Goal: Task Accomplishment & Management: Manage account settings

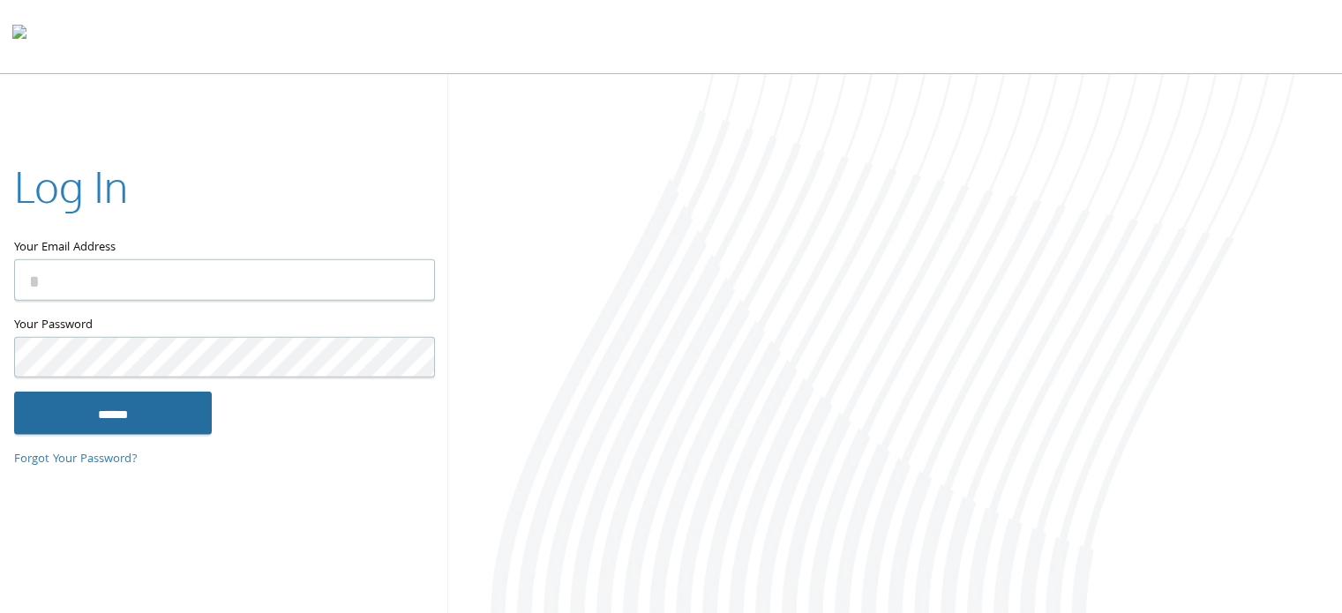
type input "**********"
click at [154, 409] on input "******" at bounding box center [113, 413] width 198 height 42
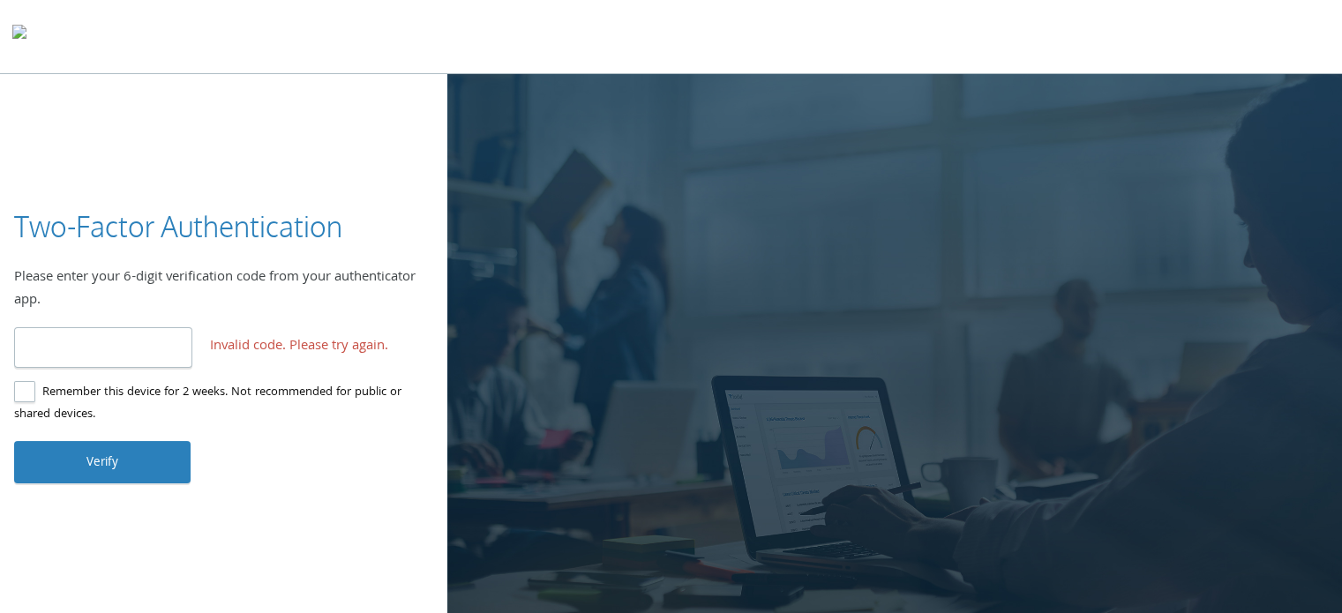
type input "*"
type input "******"
